Goal: Task Accomplishment & Management: Complete application form

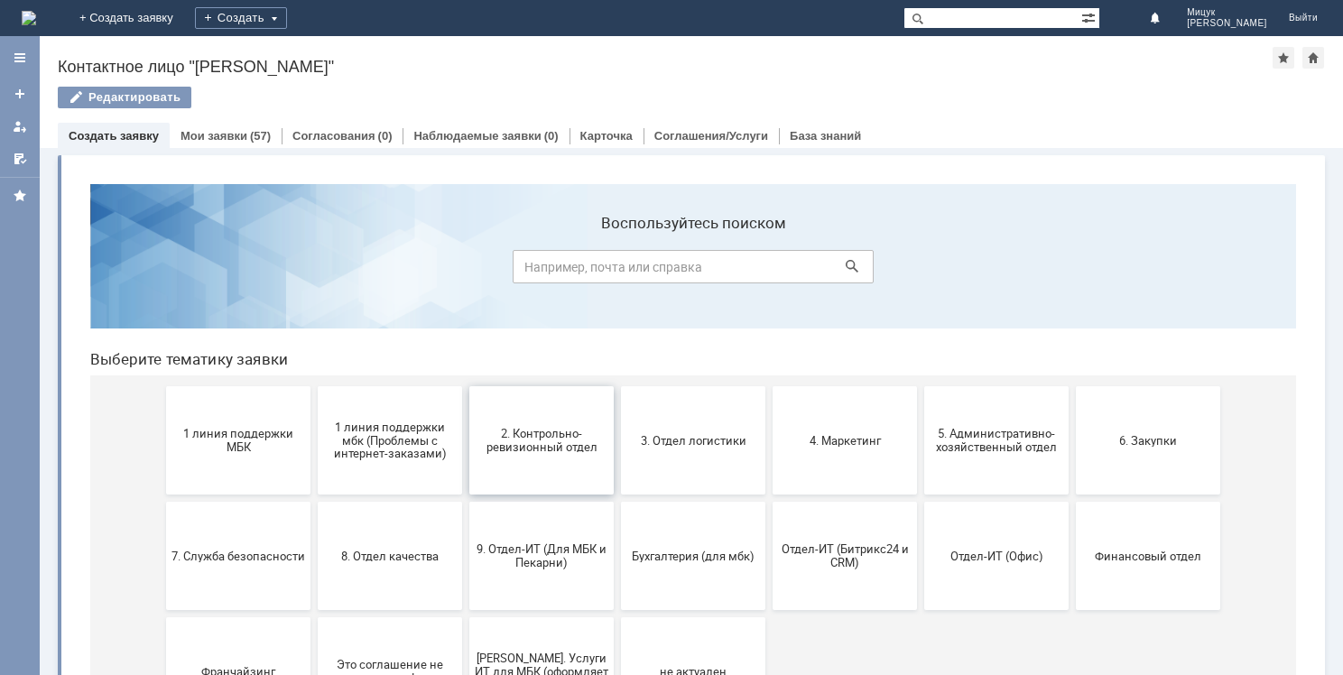
click at [558, 433] on span "2. Контрольно-ревизионный отдел" at bounding box center [542, 440] width 134 height 27
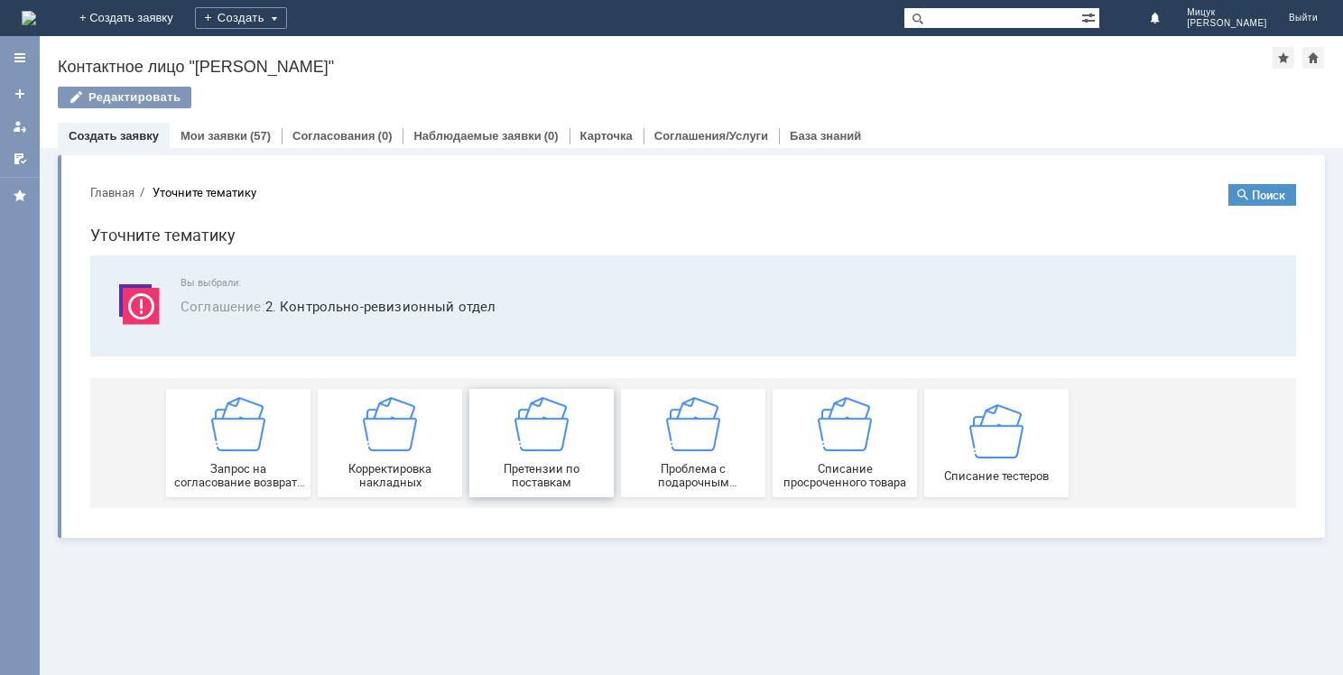
click at [576, 418] on div "Претензии по поставкам" at bounding box center [542, 443] width 134 height 92
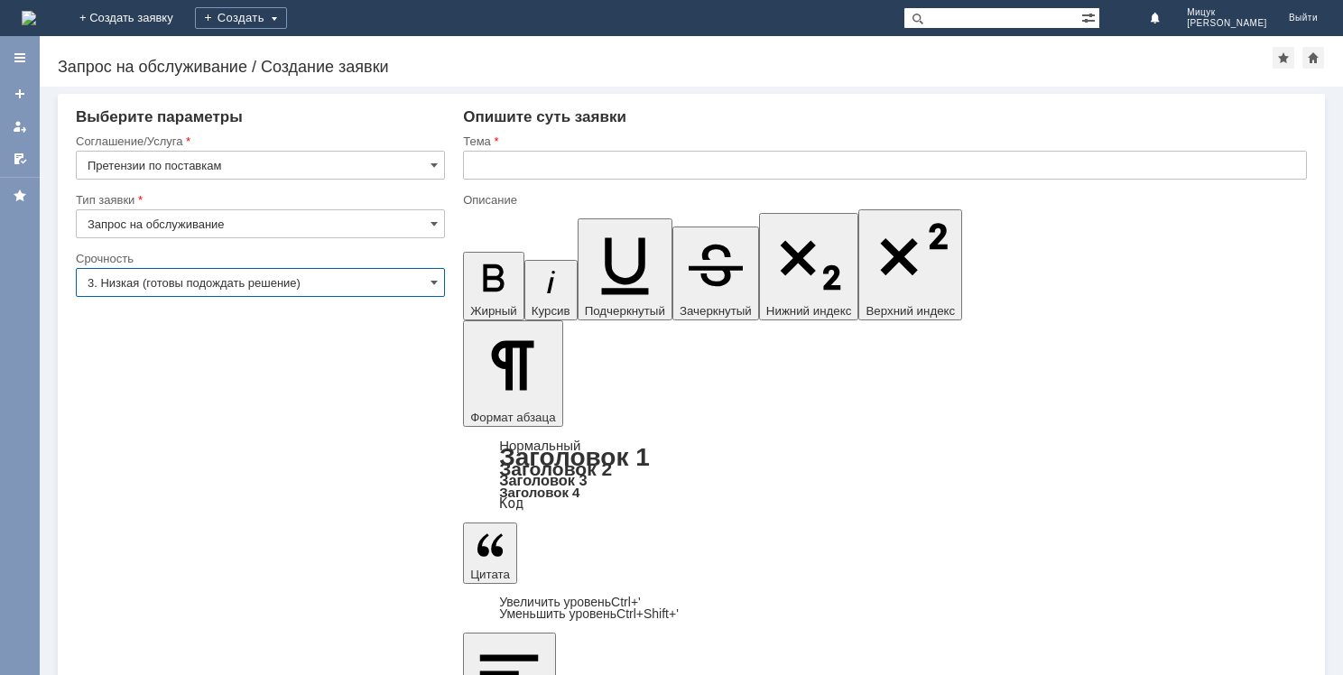
click at [265, 282] on input "3. Низкая (готовы подождать решение)" at bounding box center [260, 282] width 369 height 29
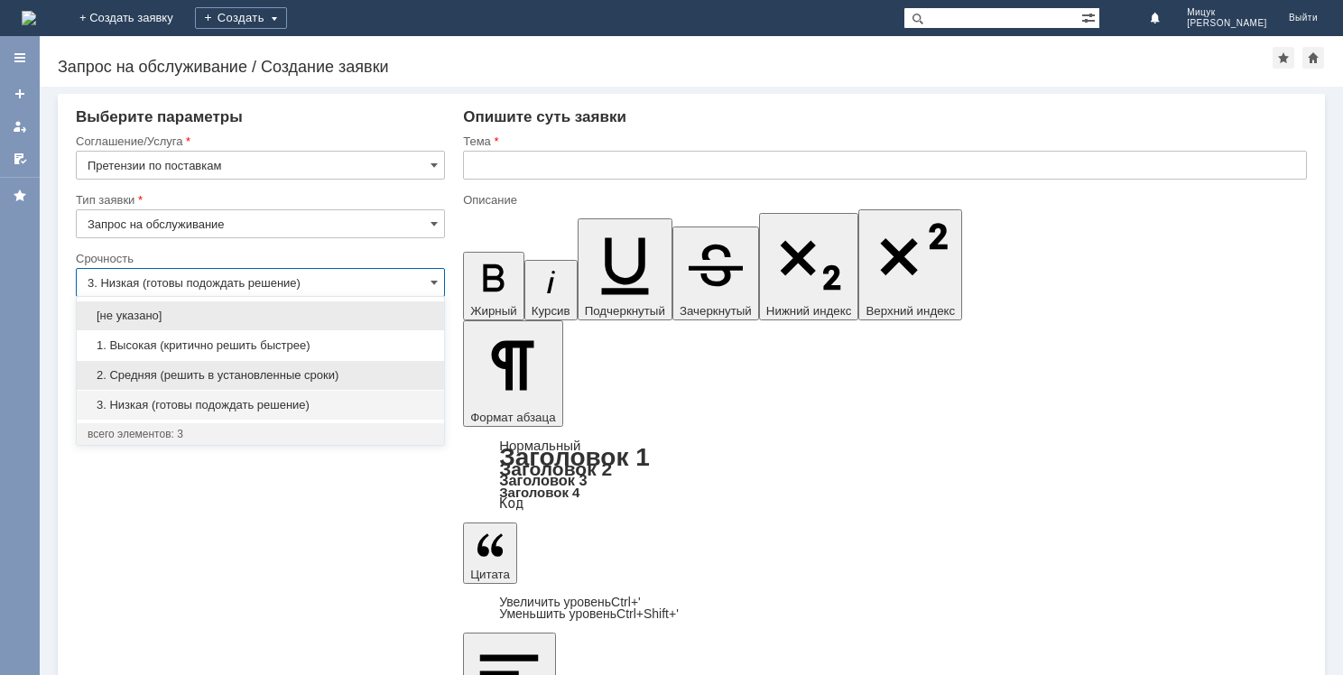
click at [255, 366] on div "2. Средняя (решить в установленные сроки)" at bounding box center [260, 375] width 367 height 29
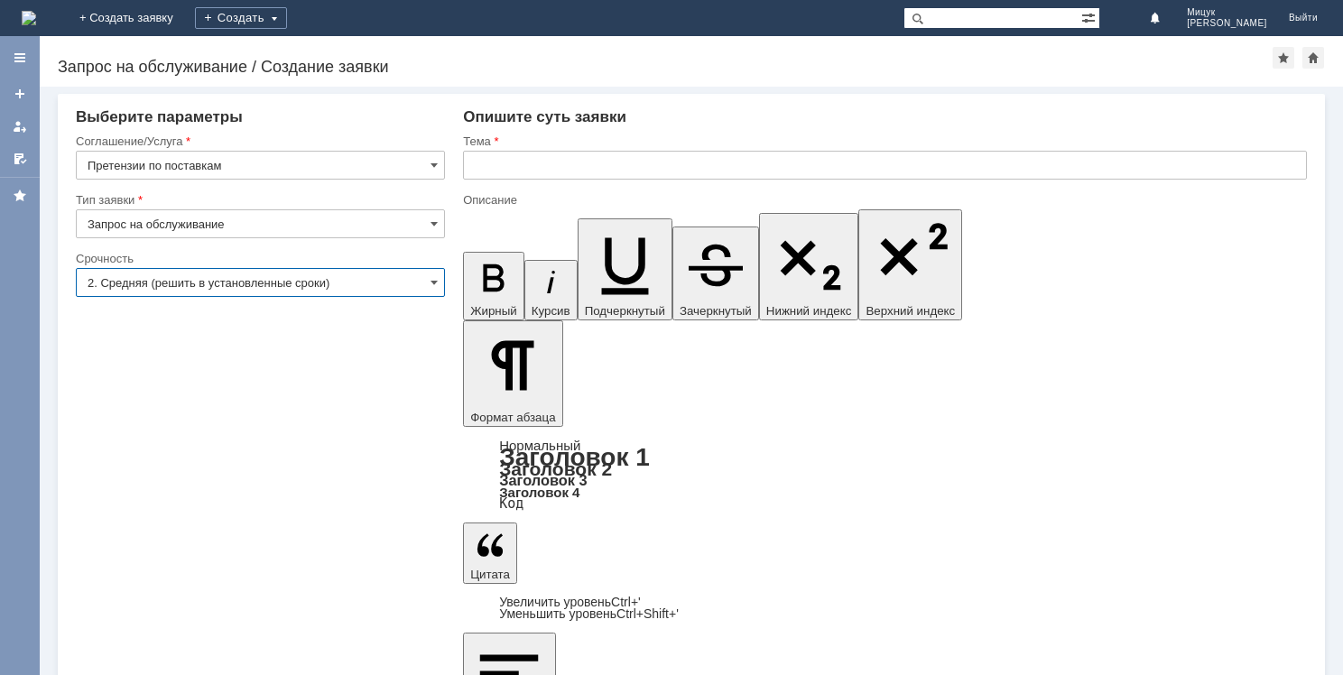
type input "2. Средняя (решить в установленные сроки)"
click at [519, 172] on input "text" at bounding box center [885, 165] width 844 height 29
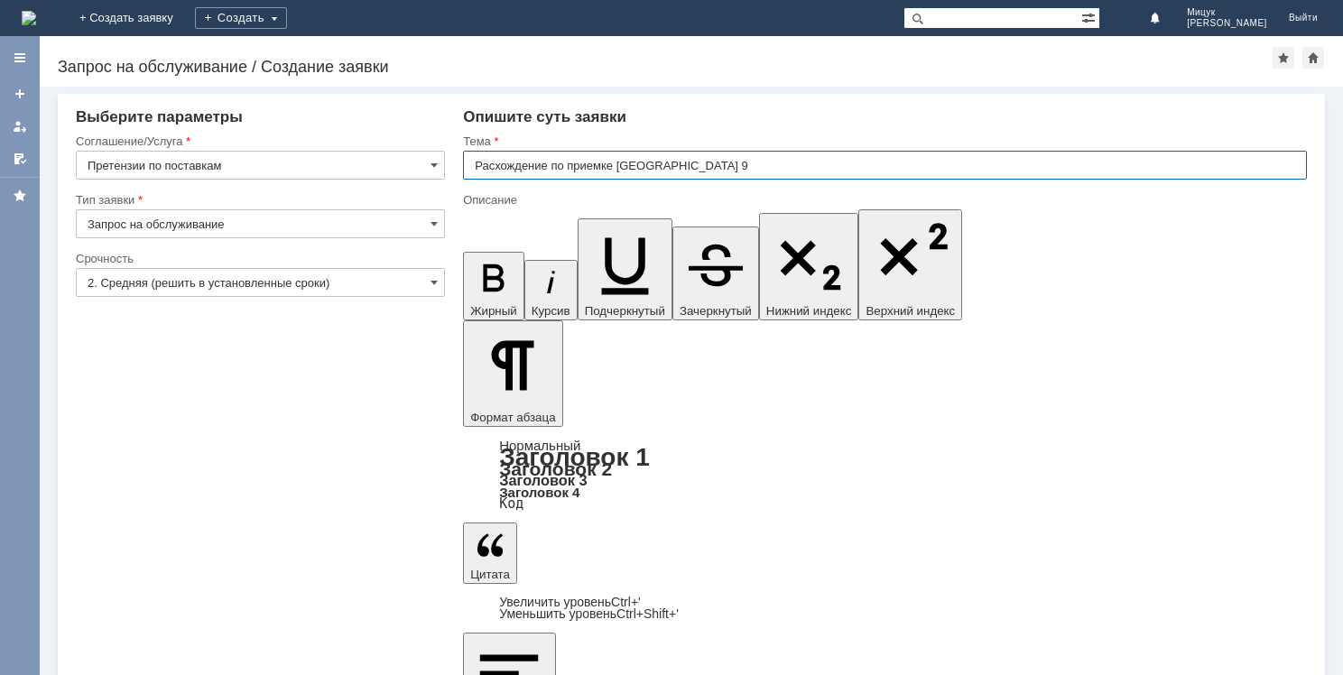
type input "Расхождение по приемке [GEOGRAPHIC_DATA] 9"
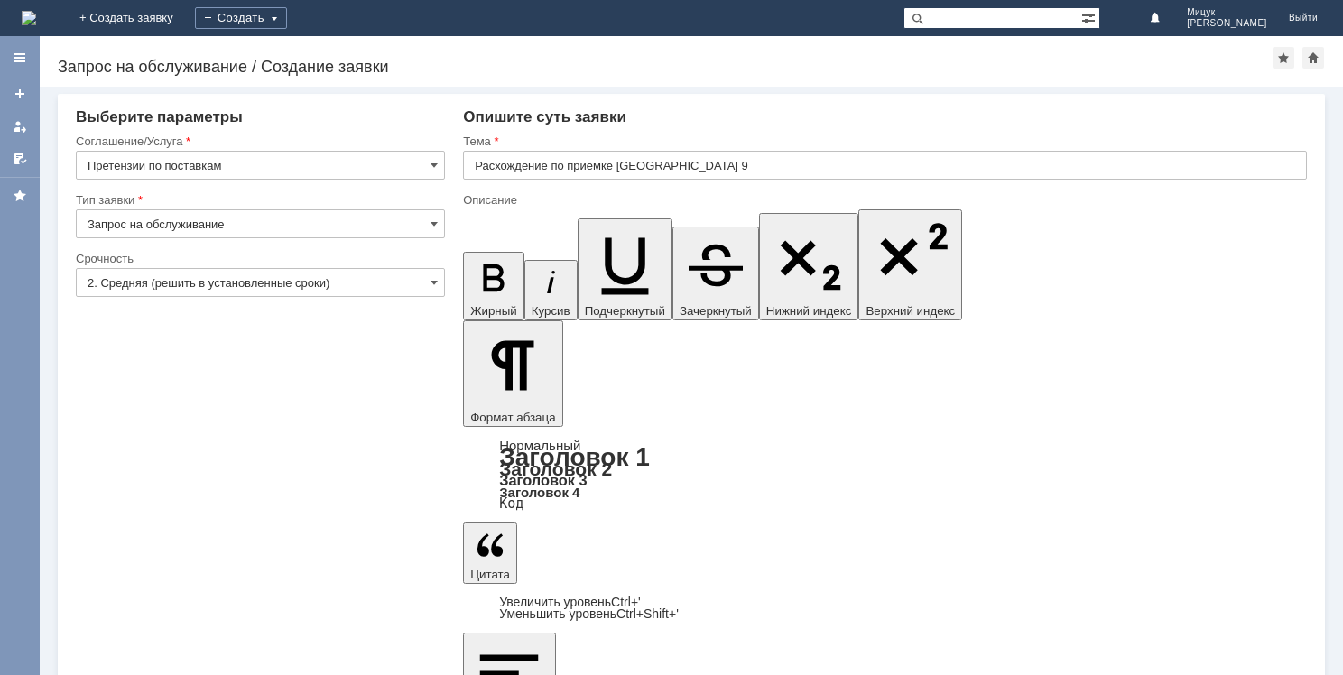
drag, startPoint x: 1022, startPoint y: 5254, endPoint x: 665, endPoint y: 5273, distance: 357.1
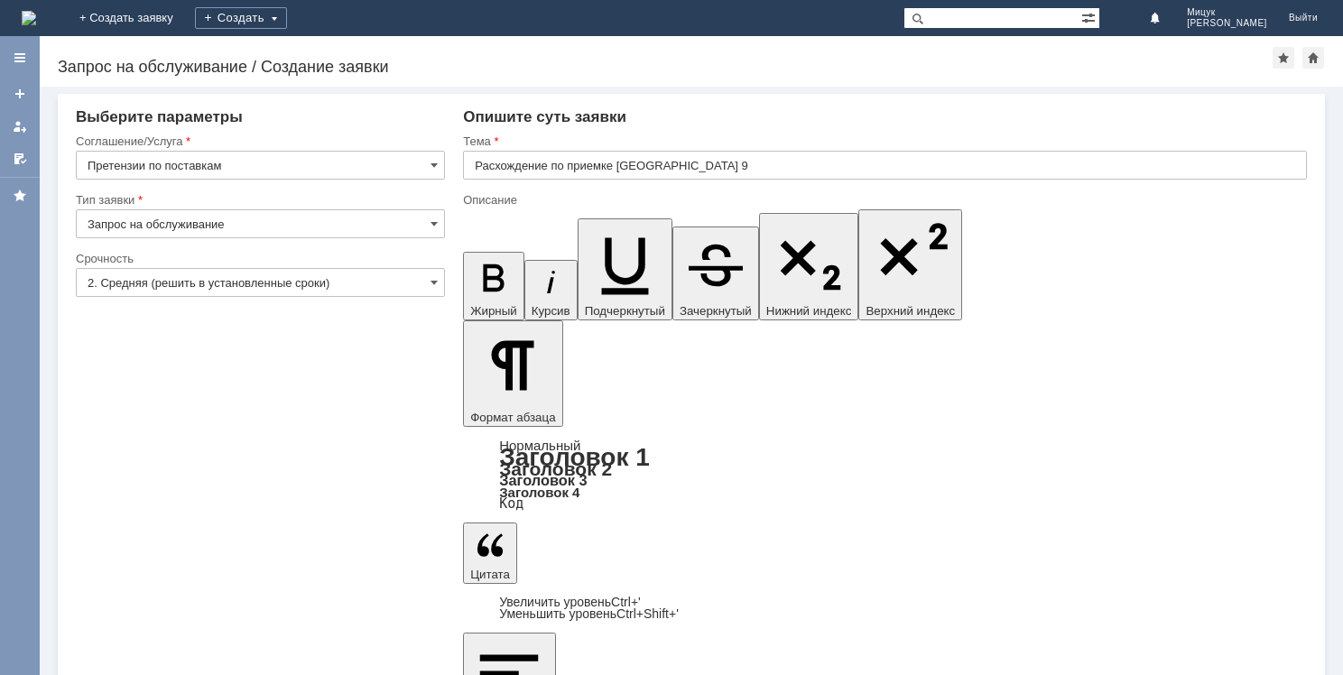
copy div "Колготки капроновые bk Classic 40 den р.4 natural (И/Д) СТМ/150/М - 2 шт."
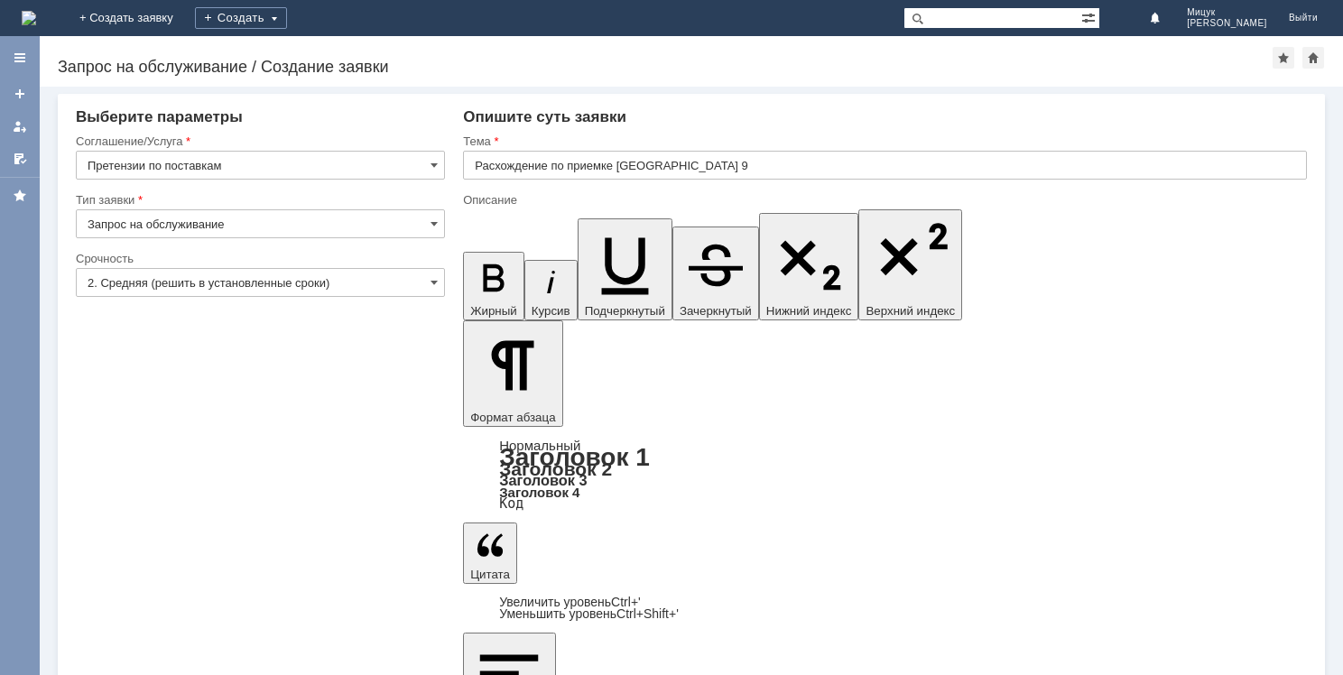
click at [191, 282] on input "2. Средняя (решить в установленные сроки)" at bounding box center [260, 282] width 369 height 29
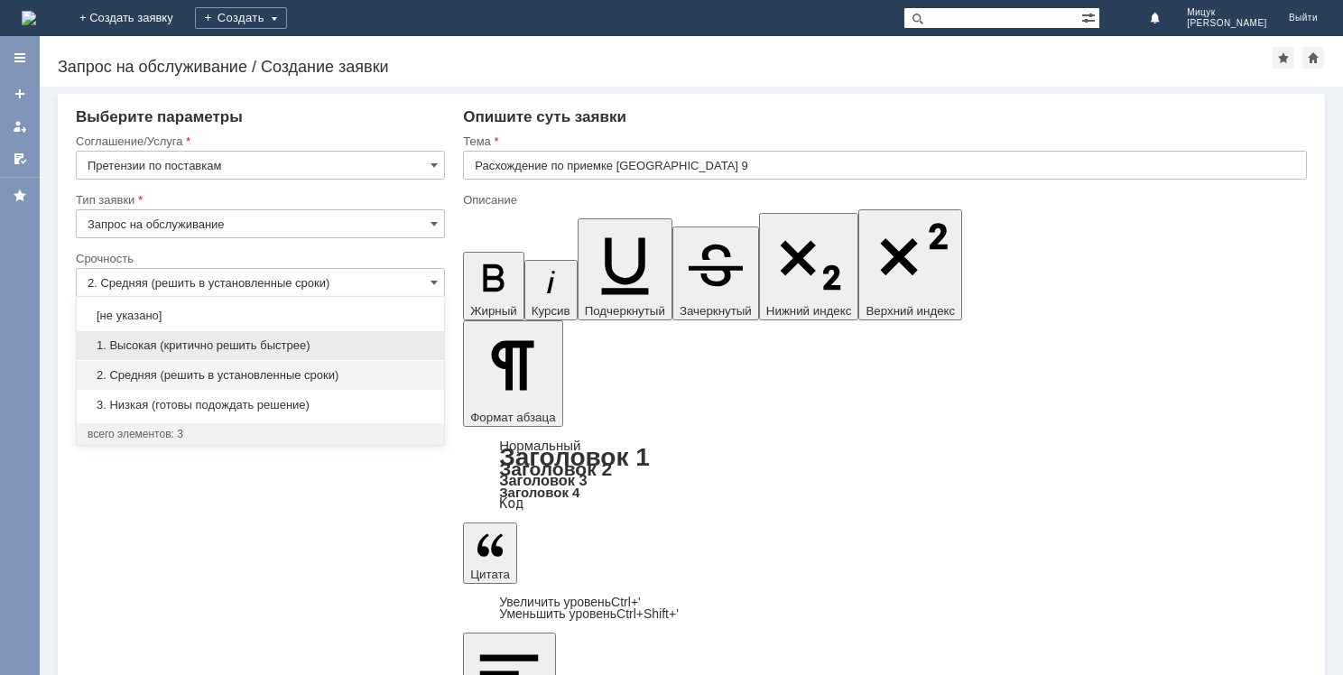
click at [191, 347] on span "1. Высокая (критично решить быстрее)" at bounding box center [261, 346] width 346 height 14
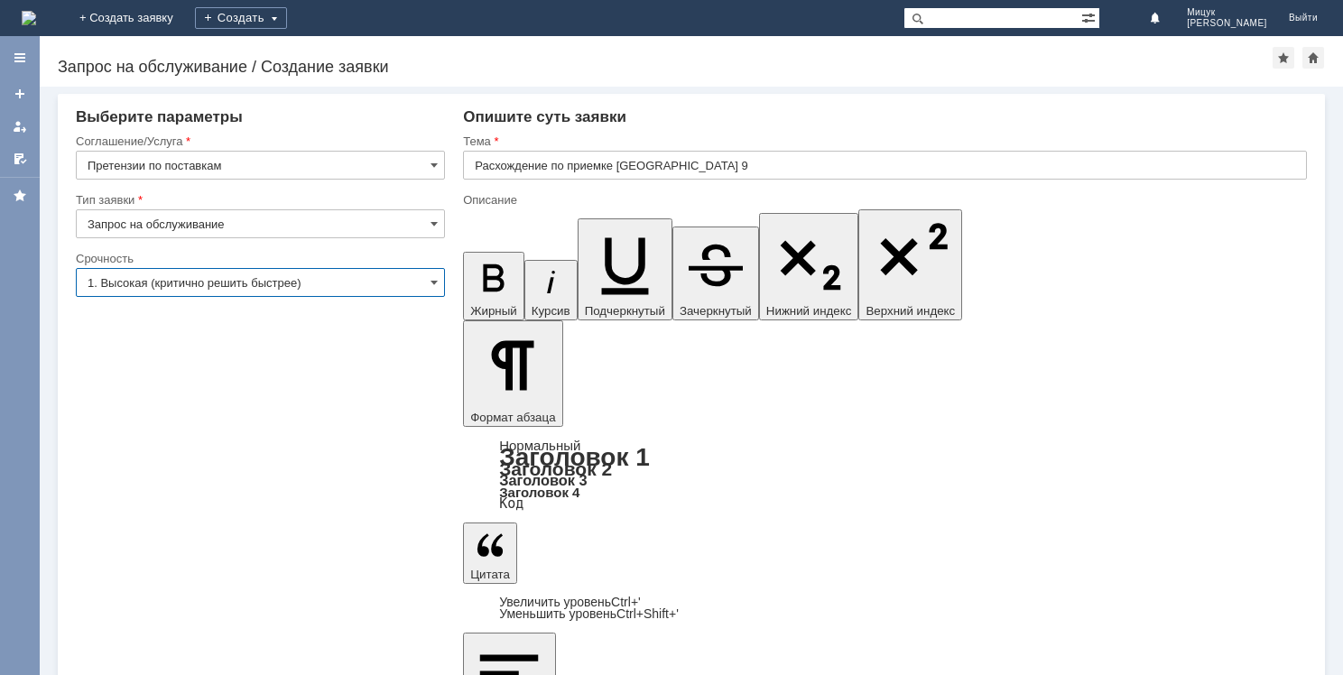
click at [176, 282] on input "1. Высокая (критично решить быстрее)" at bounding box center [260, 282] width 369 height 29
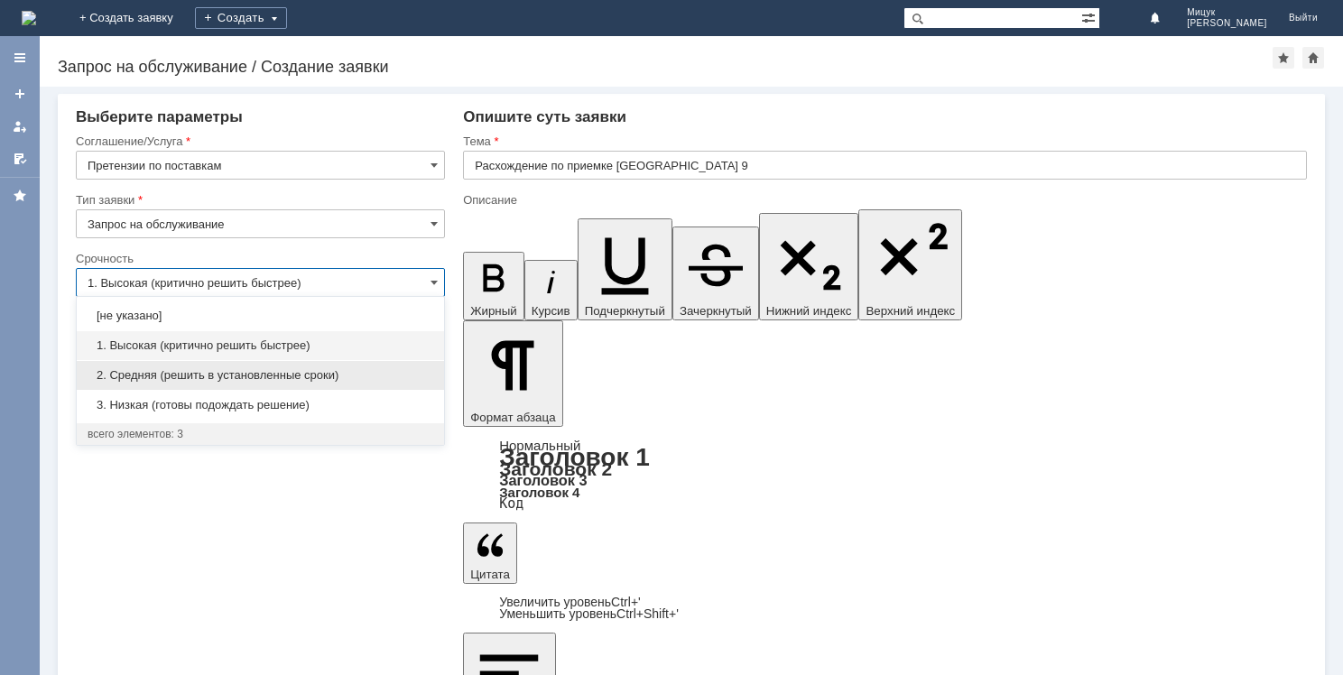
click at [190, 368] on span "2. Средняя (решить в установленные сроки)" at bounding box center [261, 375] width 346 height 14
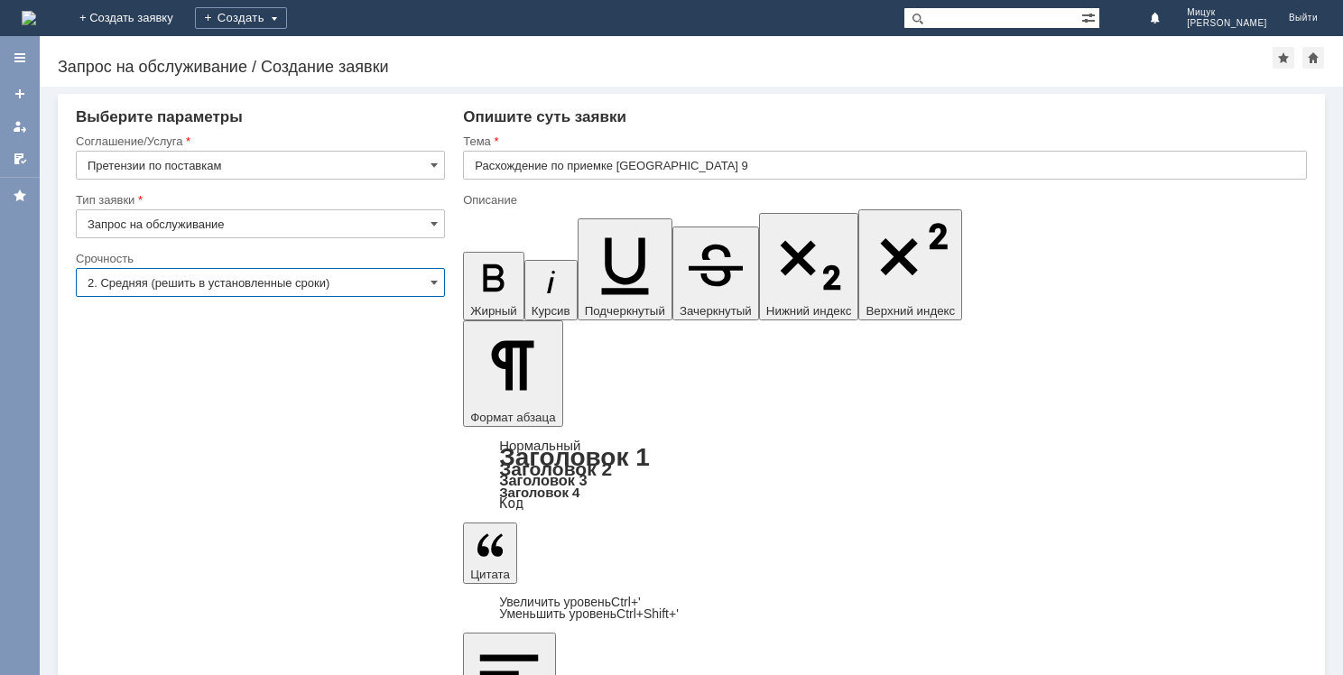
type input "2. Средняя (решить в установленные сроки)"
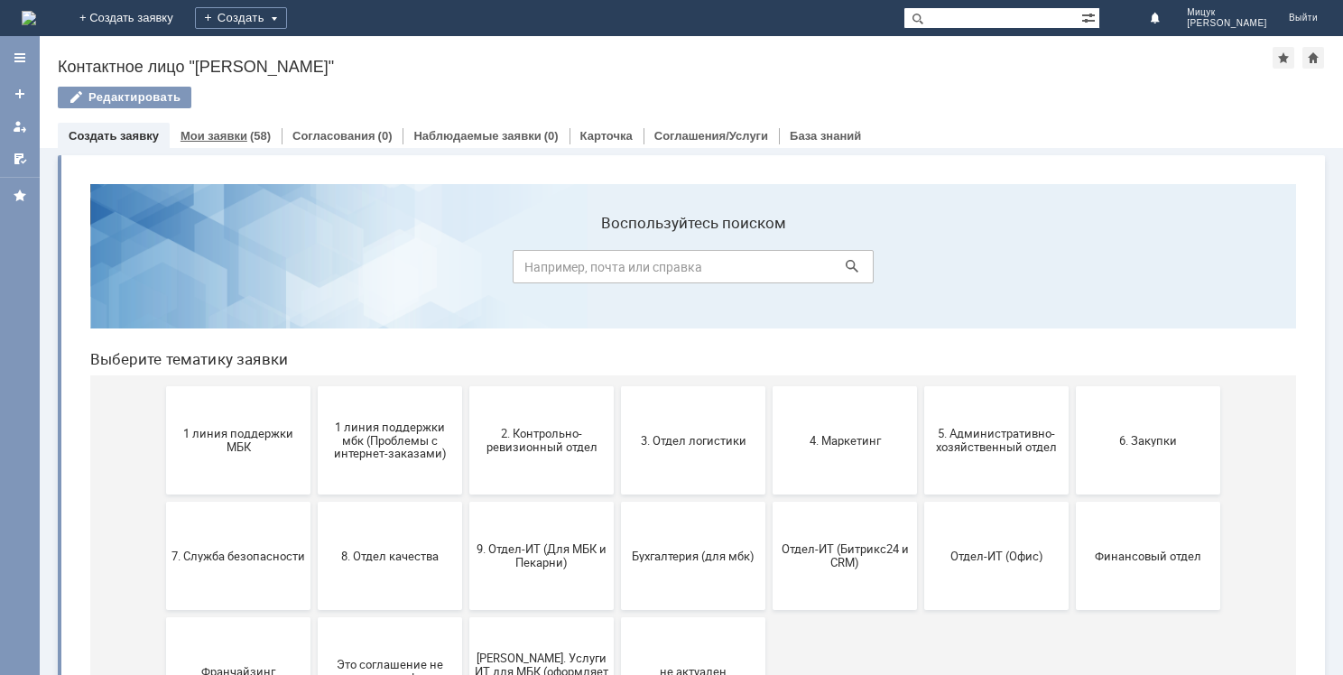
click at [209, 134] on link "Мои заявки" at bounding box center [214, 136] width 67 height 14
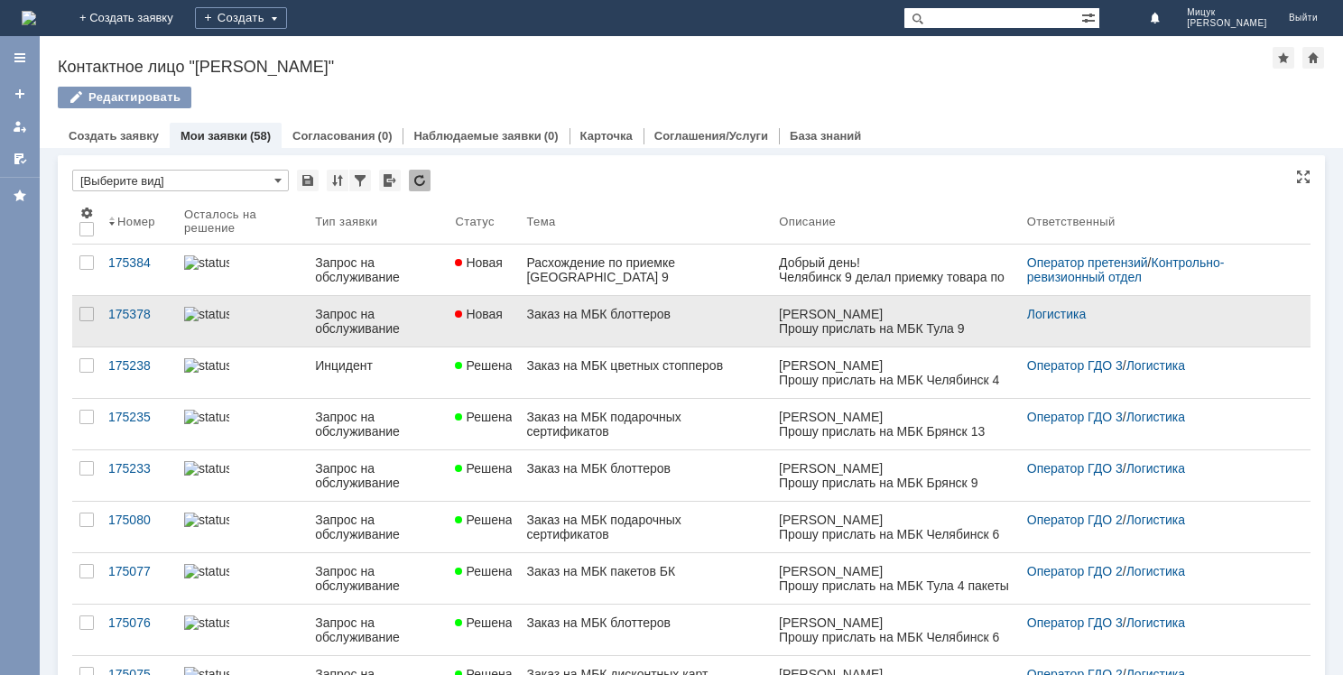
click at [596, 322] on link "Заказ на МБК блоттеров" at bounding box center [645, 321] width 253 height 51
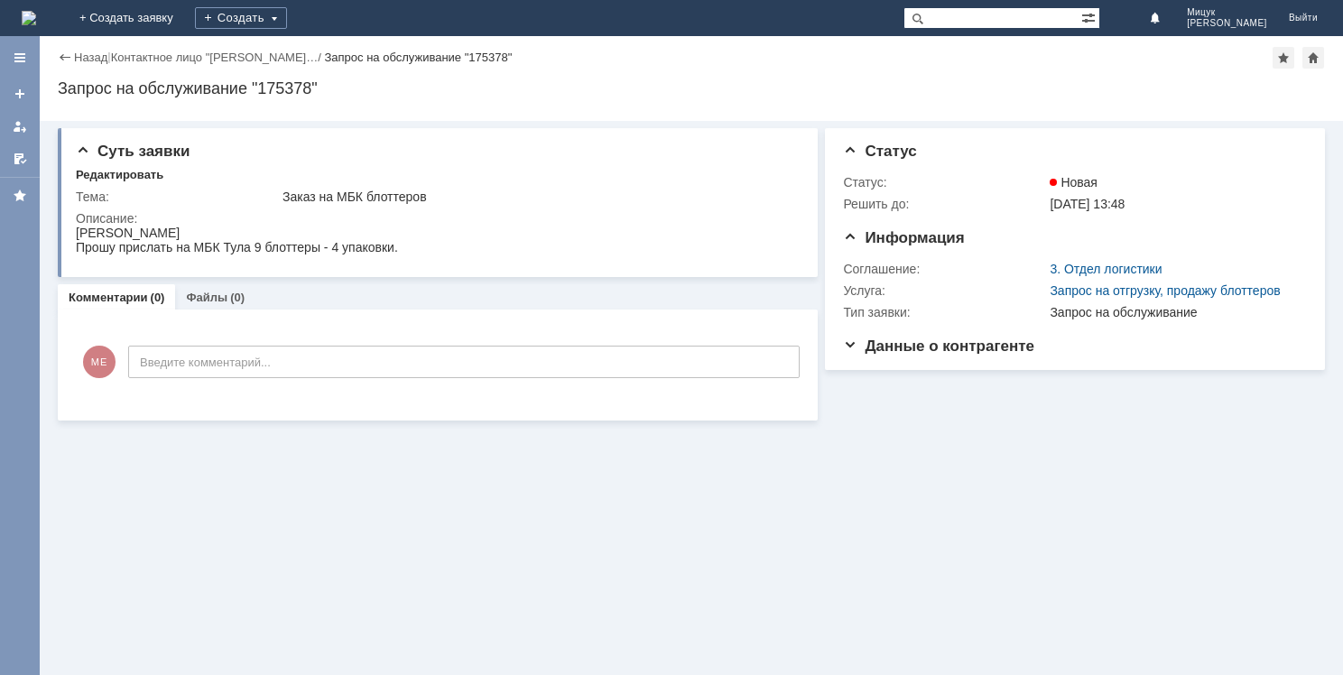
click at [76, 64] on div "Назад | Контактное лицо "[PERSON_NAME]… / Запрос на обслуживание "175378"" at bounding box center [691, 58] width 1267 height 22
click at [72, 55] on div "Назад" at bounding box center [83, 58] width 50 height 14
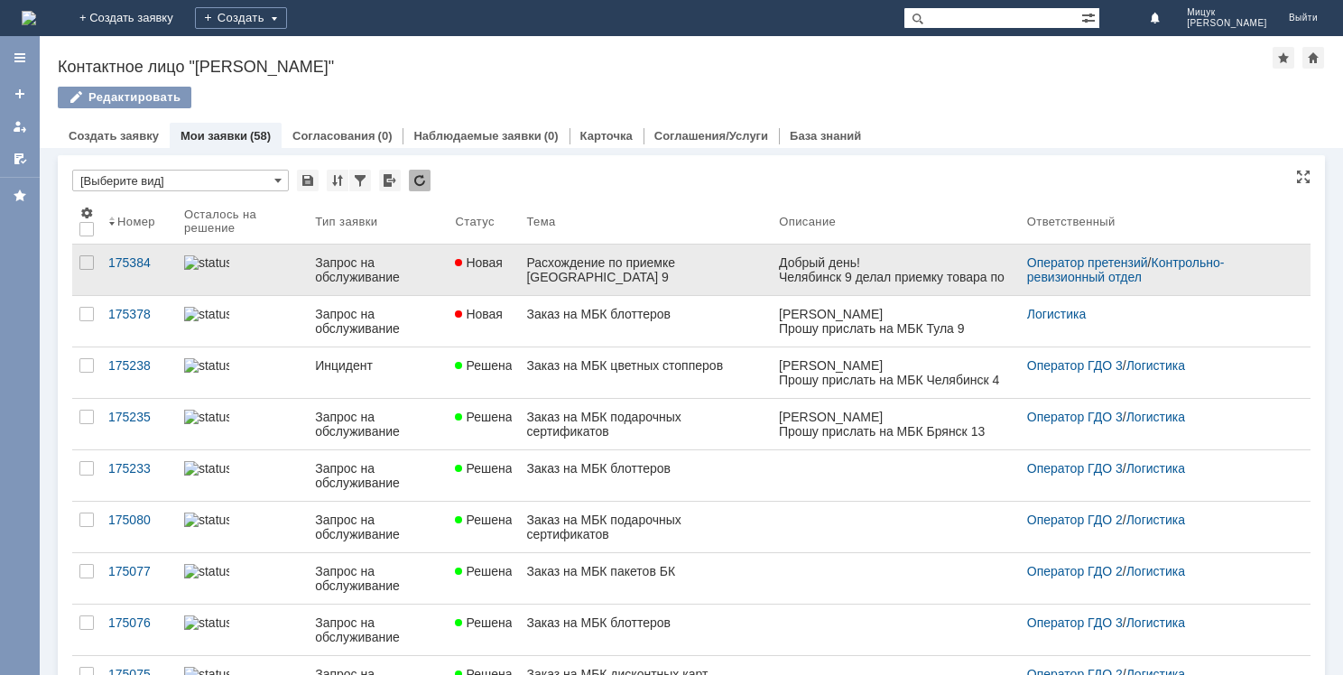
click at [576, 282] on div "Расхождение по приемке [GEOGRAPHIC_DATA] 9" at bounding box center [645, 269] width 238 height 29
